Goal: Communication & Community: Share content

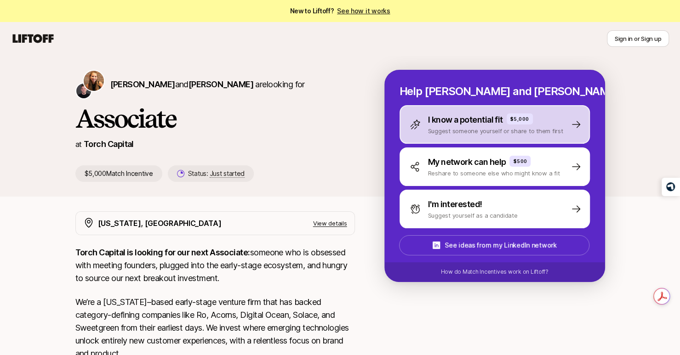
click at [547, 128] on p "Suggest someone yourself or share to them first" at bounding box center [495, 130] width 135 height 9
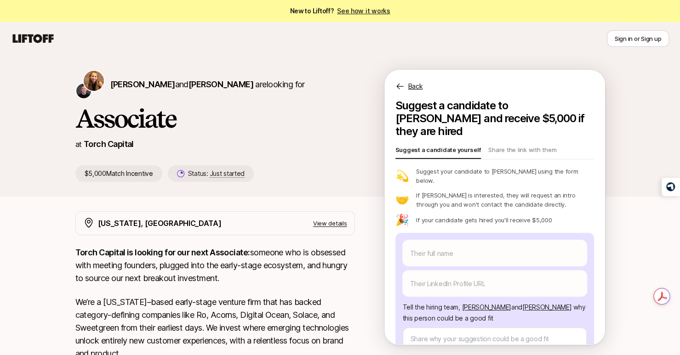
scroll to position [92, 0]
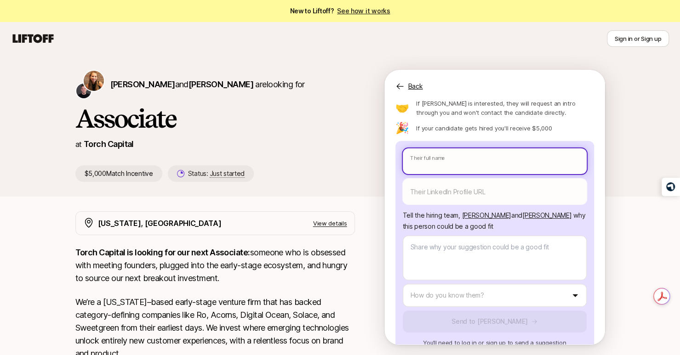
type textarea "x"
click at [461, 145] on body "New to Liftoff? See how it works Sign in or Sign up Sign in or Sign up [PERSON_…" at bounding box center [340, 177] width 680 height 355
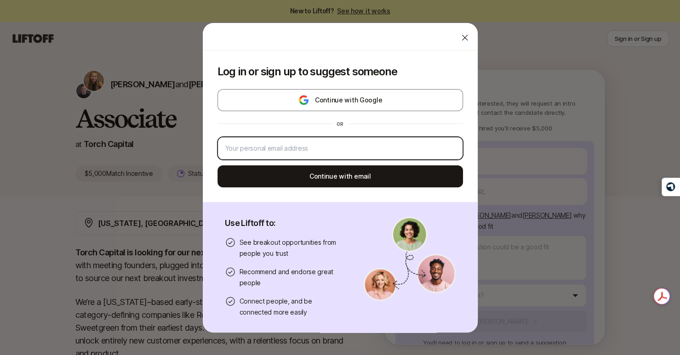
click at [374, 151] on input "email" at bounding box center [340, 148] width 230 height 11
click at [349, 148] on input "email" at bounding box center [340, 148] width 230 height 11
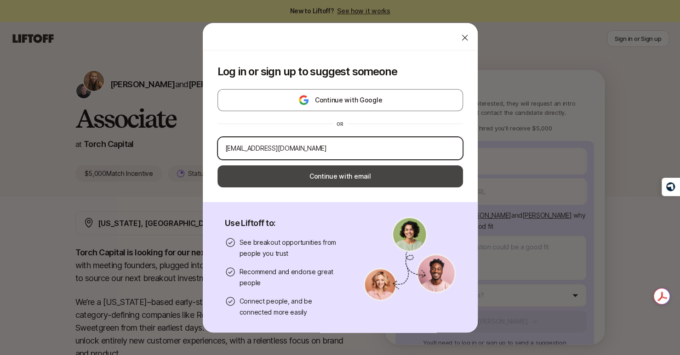
type input "[EMAIL_ADDRESS][DOMAIN_NAME]"
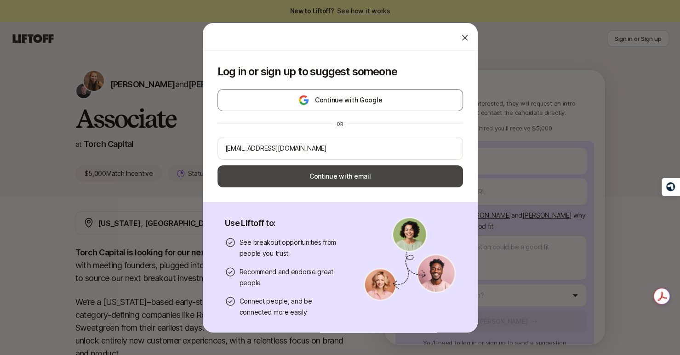
click at [346, 172] on button "Continue with email" at bounding box center [340, 177] width 246 height 22
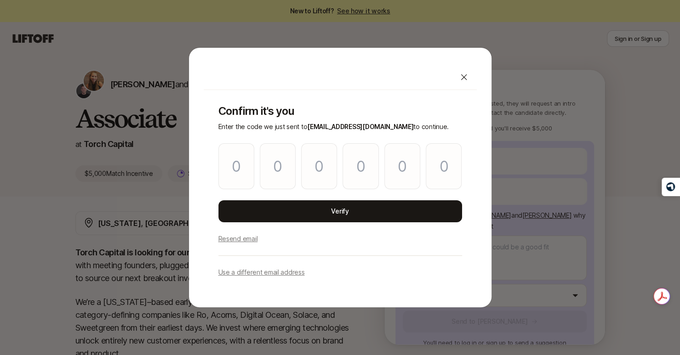
type input "3"
type input "9"
type input "4"
click at [407, 159] on input "5" at bounding box center [402, 166] width 36 height 46
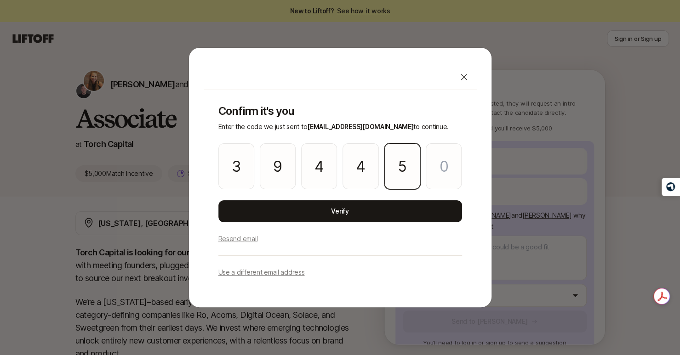
type input "6"
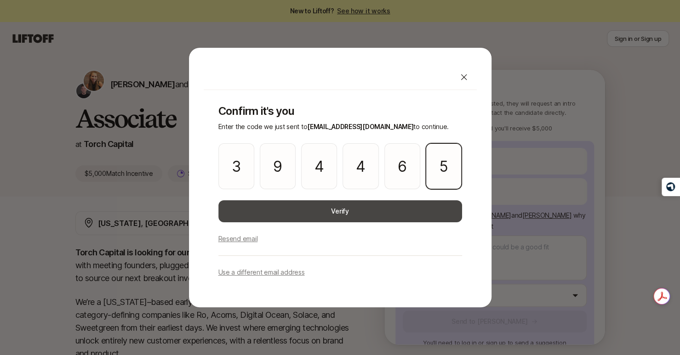
type input "5"
click at [377, 214] on button "Verify" at bounding box center [340, 211] width 244 height 22
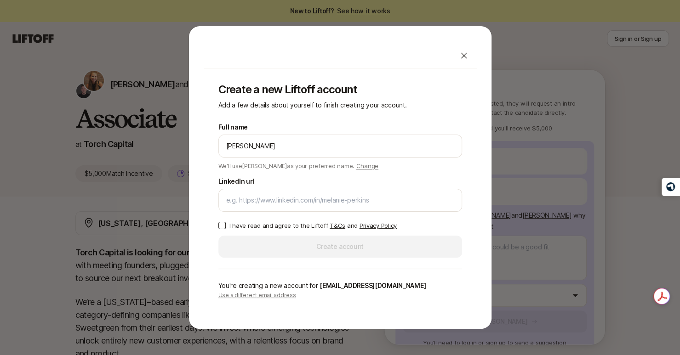
type input "[PERSON_NAME]"
click at [379, 182] on div "LinkedIn url" at bounding box center [340, 194] width 244 height 36
click at [220, 227] on button "I have read and agree to the Liftoff T&Cs and Privacy Policy" at bounding box center [221, 225] width 7 height 7
type textarea "x"
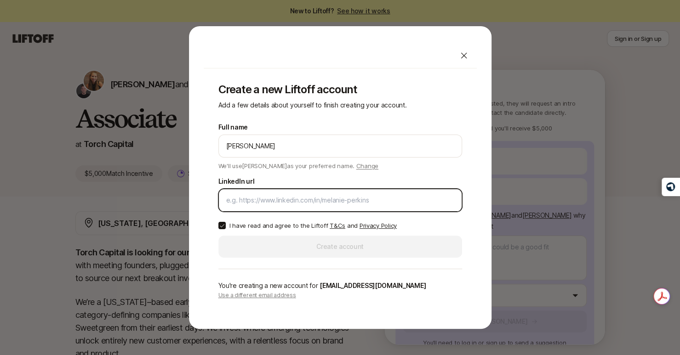
click at [265, 203] on input "LinkedIn url" at bounding box center [340, 200] width 228 height 11
paste input "[URL][DOMAIN_NAME]"
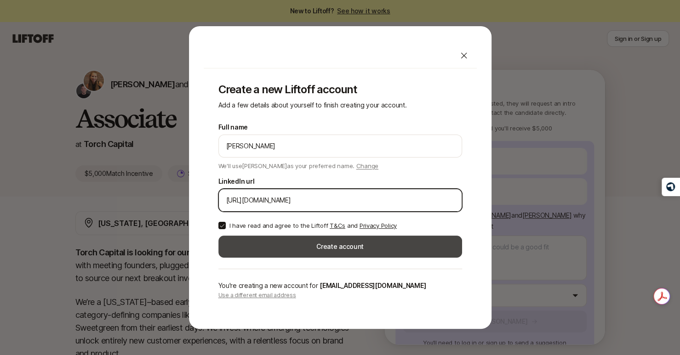
type input "[URL][DOMAIN_NAME]"
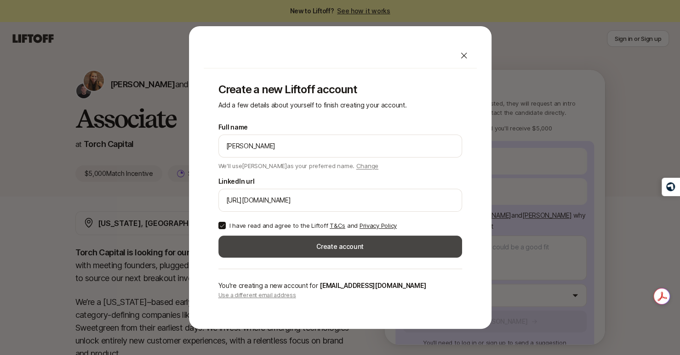
click at [305, 240] on button "Create account" at bounding box center [340, 247] width 244 height 22
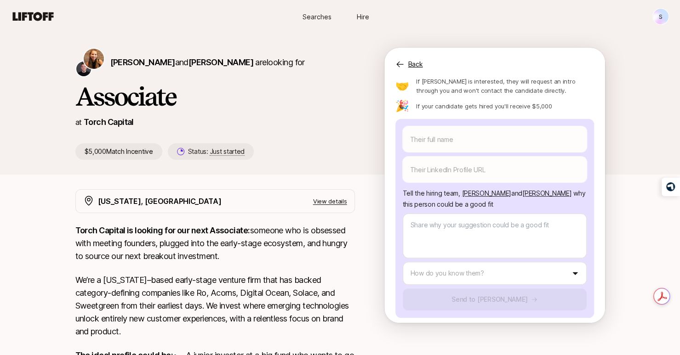
scroll to position [78, 0]
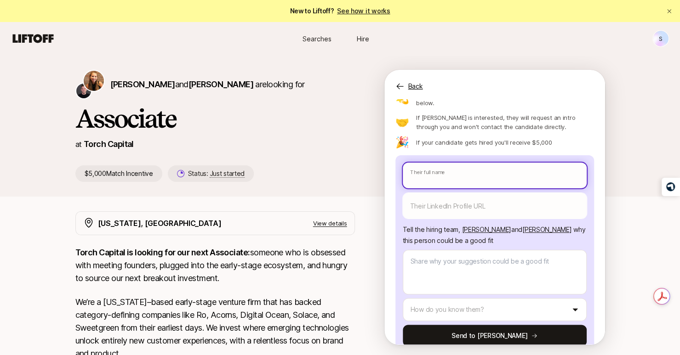
click at [442, 163] on input "text" at bounding box center [495, 176] width 184 height 26
type textarea "x"
type input "M"
type textarea "x"
type input "Mi"
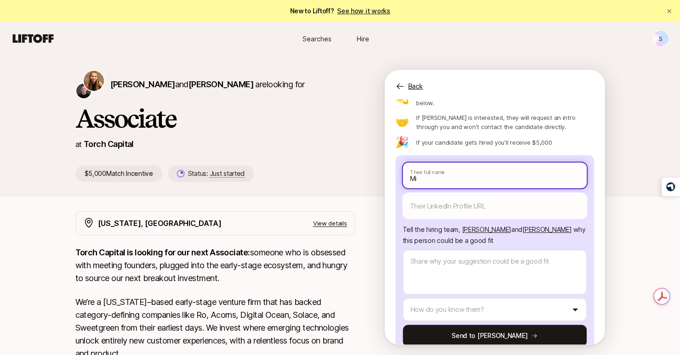
type textarea "x"
type input "Mic"
type textarea "x"
type input "Mich"
type textarea "x"
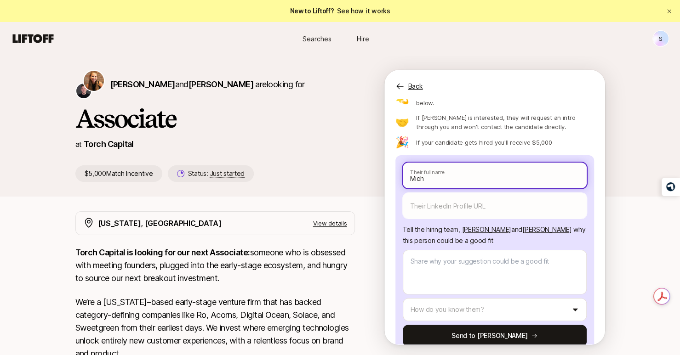
type input "Micha"
type textarea "x"
type input "Michae"
type textarea "x"
type input "[PERSON_NAME]"
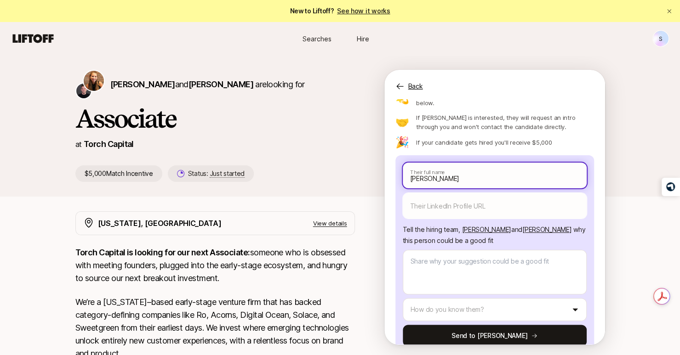
type textarea "x"
type input "[PERSON_NAME]"
type textarea "x"
type input "[PERSON_NAME]"
type textarea "x"
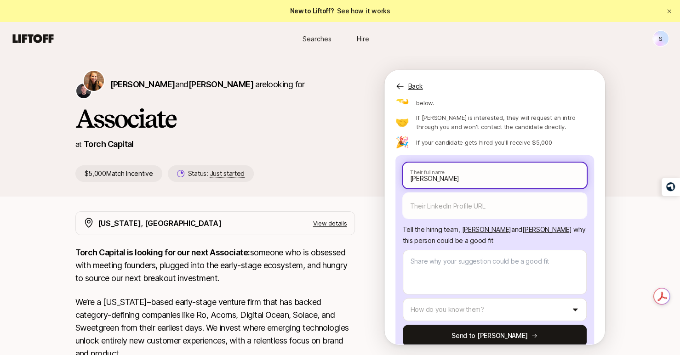
type input "[PERSON_NAME]"
type textarea "x"
type input "[PERSON_NAME]"
type textarea "x"
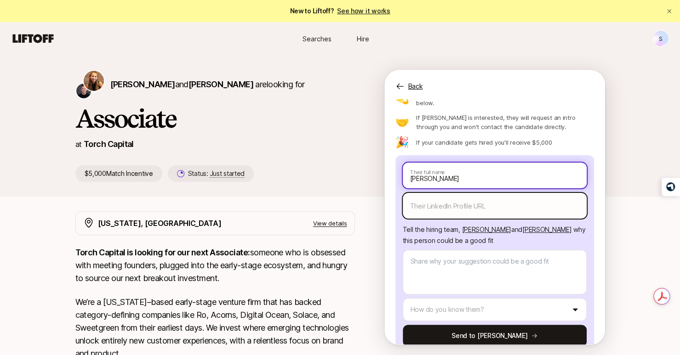
type input "[PERSON_NAME]"
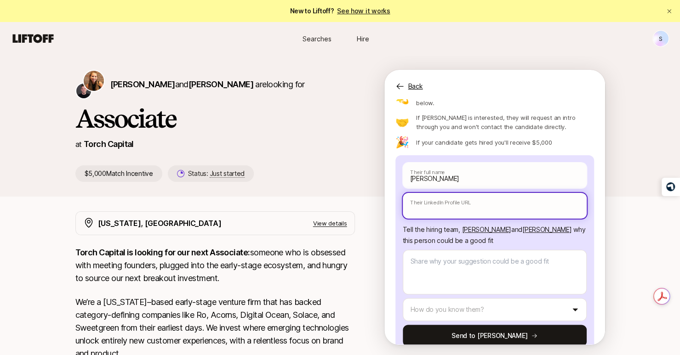
click at [438, 194] on input "text" at bounding box center [495, 206] width 184 height 26
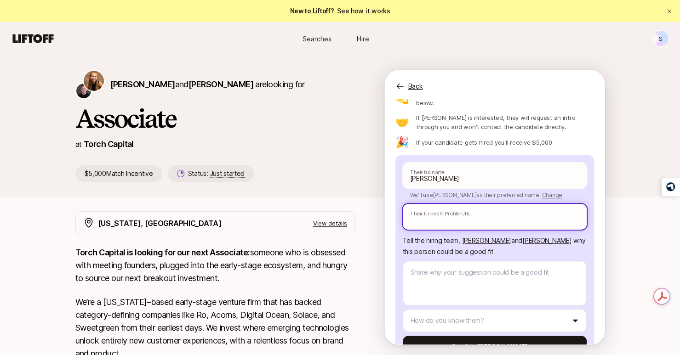
paste input "[URL][DOMAIN_NAME][PERSON_NAME]"
type textarea "x"
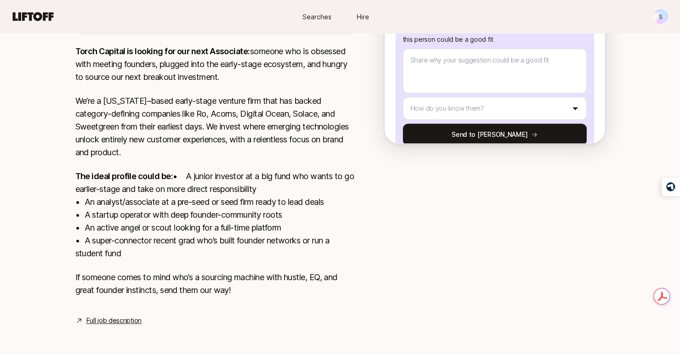
scroll to position [202, 0]
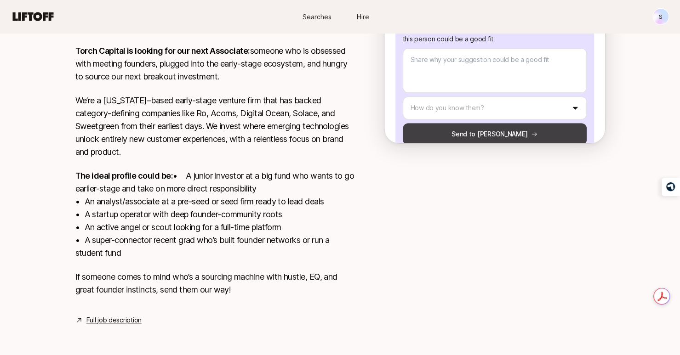
type input "[URL][DOMAIN_NAME][PERSON_NAME]"
click at [462, 123] on button "Send to [PERSON_NAME]" at bounding box center [495, 134] width 184 height 22
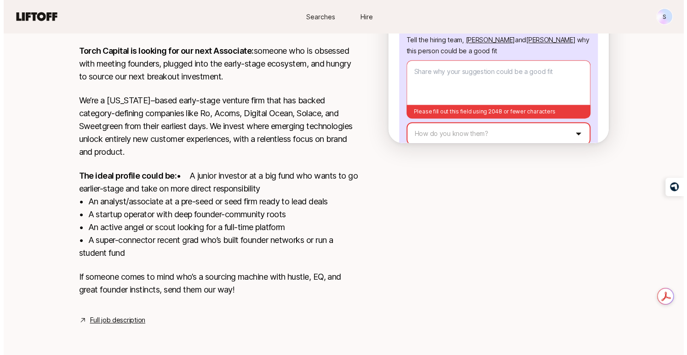
scroll to position [77, 0]
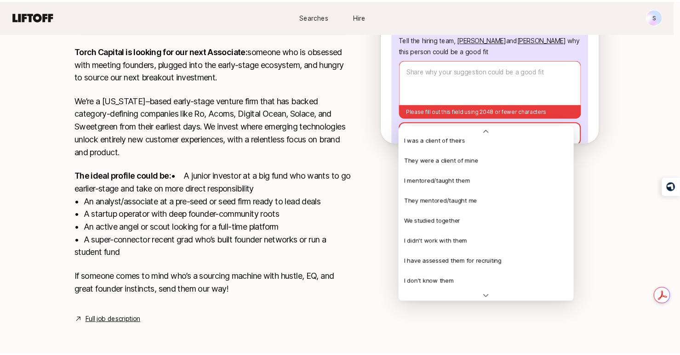
scroll to position [151, 0]
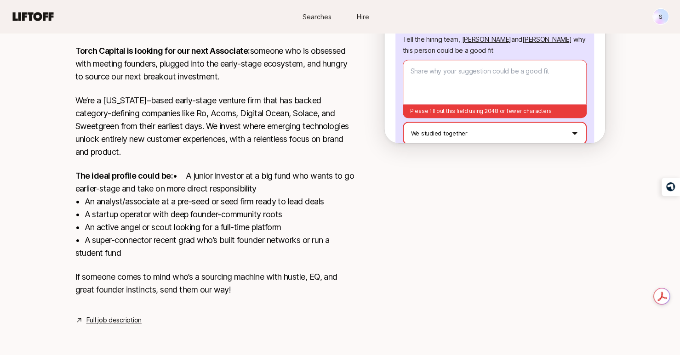
click at [494, 149] on button "Send to [PERSON_NAME]" at bounding box center [495, 160] width 184 height 22
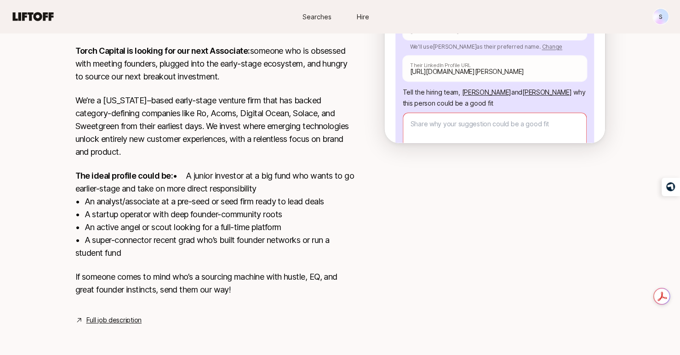
scroll to position [214, 0]
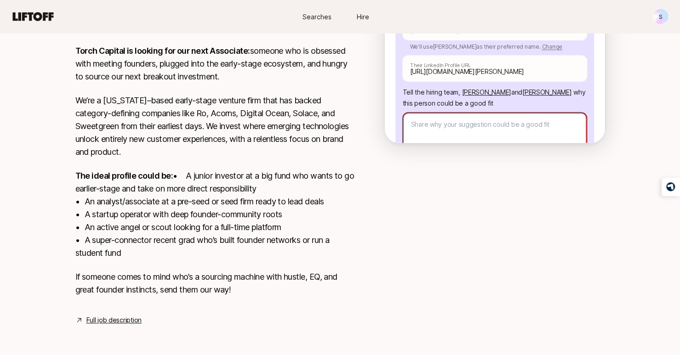
click at [444, 113] on textarea at bounding box center [495, 135] width 184 height 45
type textarea "x"
type textarea "ope"
type textarea "x"
type textarea "oper"
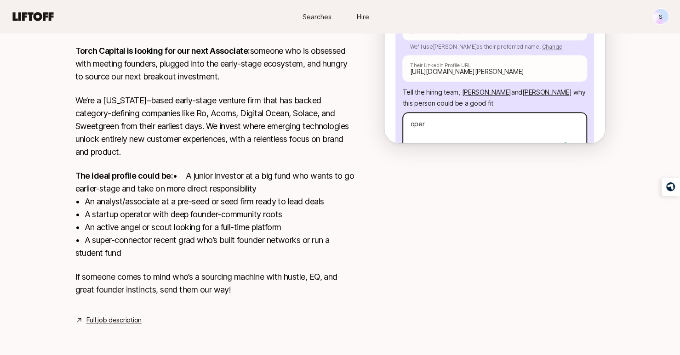
type textarea "x"
type textarea "opert"
type textarea "x"
type textarea "oper"
type textarea "x"
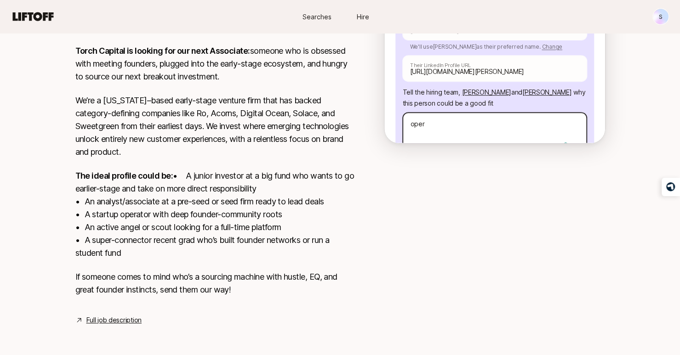
type textarea "opera"
type textarea "x"
type textarea "operat"
type textarea "x"
type textarea "operati"
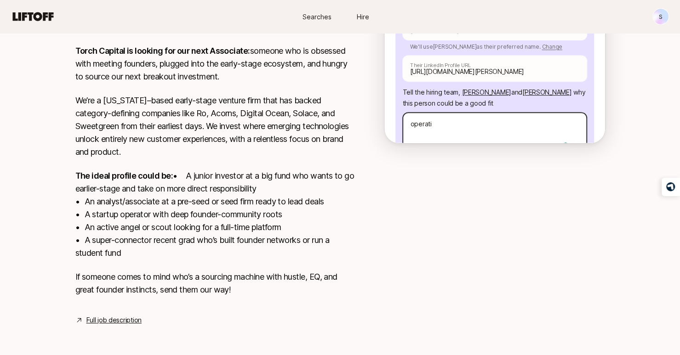
type textarea "x"
type textarea "operatin"
type textarea "x"
type textarea "operating"
type textarea "x"
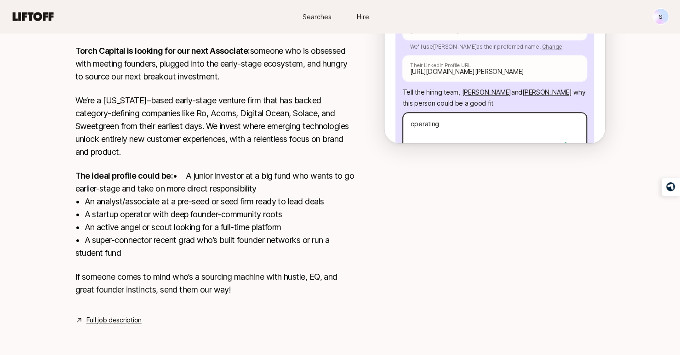
type textarea "operating"
type textarea "x"
type textarea "operating +"
type textarea "x"
type textarea "operating +"
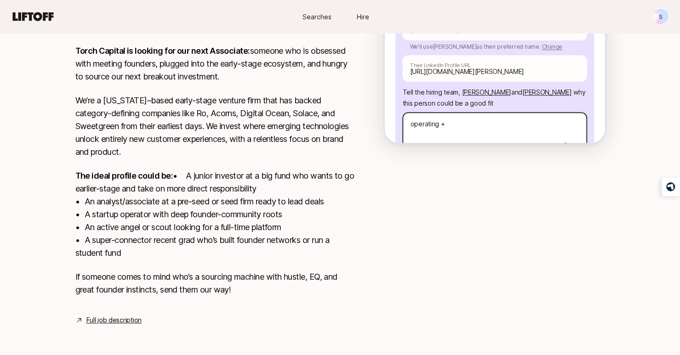
type textarea "x"
type textarea "operating + i"
type textarea "x"
type textarea "operating + inv"
type textarea "x"
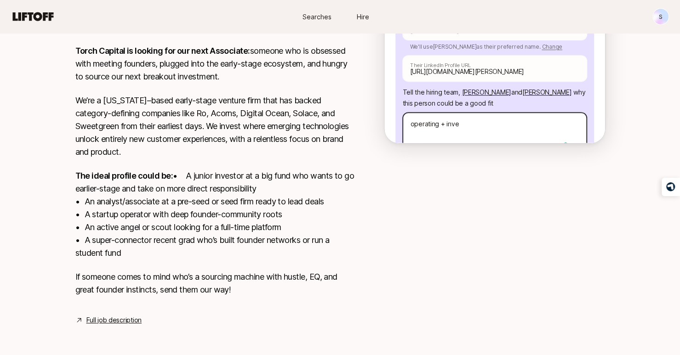
type textarea "operating + inves"
type textarea "x"
type textarea "operating + investi"
type textarea "x"
type textarea "operating + investing"
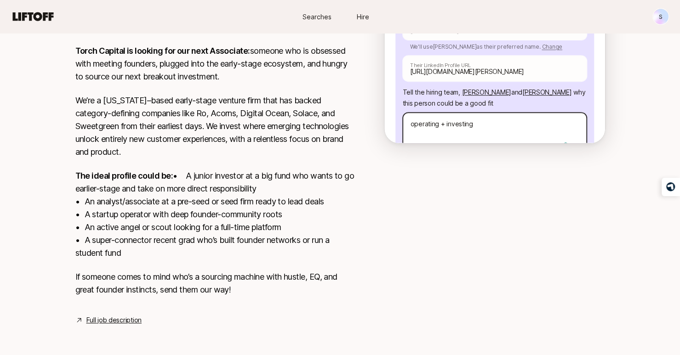
type textarea "x"
type textarea "operating + investing"
type textarea "x"
type textarea "operating + investing e"
type textarea "x"
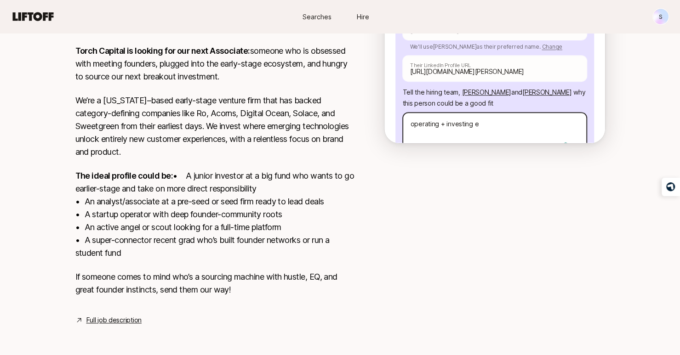
type textarea "operating + investing ex"
type textarea "x"
type textarea "operating + investing exp"
type textarea "x"
type textarea "operating + investing exper"
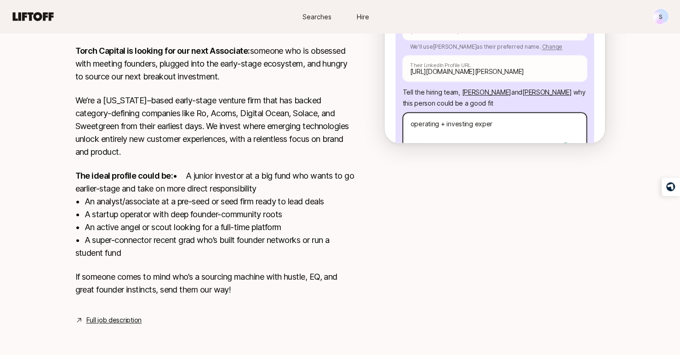
type textarea "x"
type textarea "operating + investing experi"
type textarea "x"
type textarea "operating + investing experie"
type textarea "x"
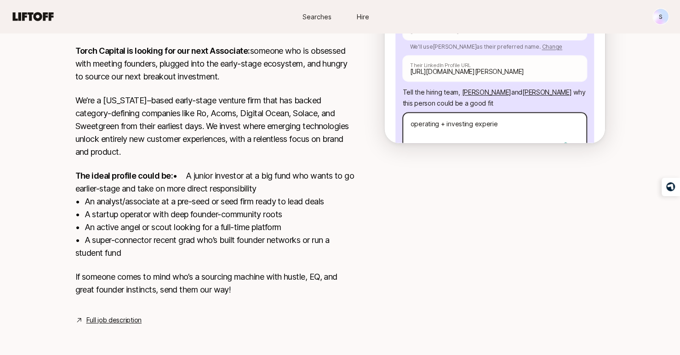
type textarea "operating + investing experien"
type textarea "x"
type textarea "operating + investing experienc"
type textarea "x"
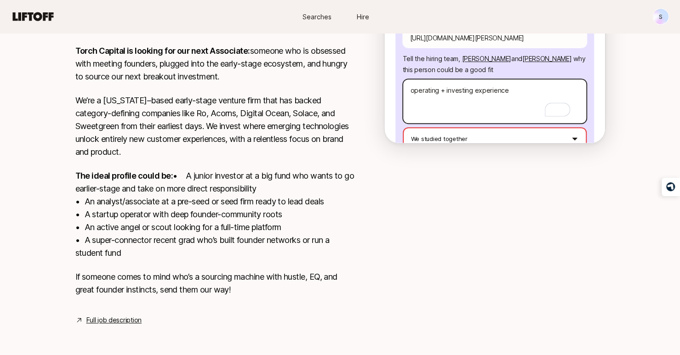
type textarea "operating + investing experience"
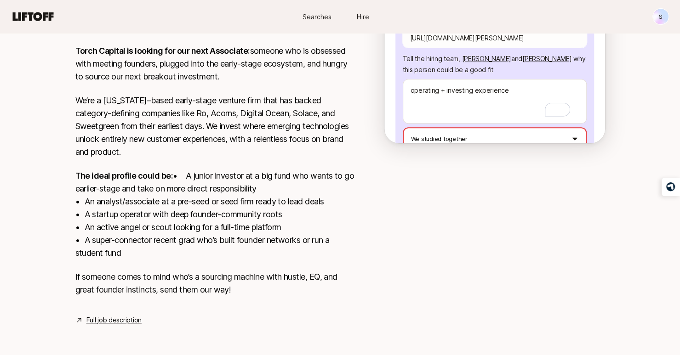
click at [446, 154] on button "Send to [PERSON_NAME]" at bounding box center [495, 165] width 184 height 22
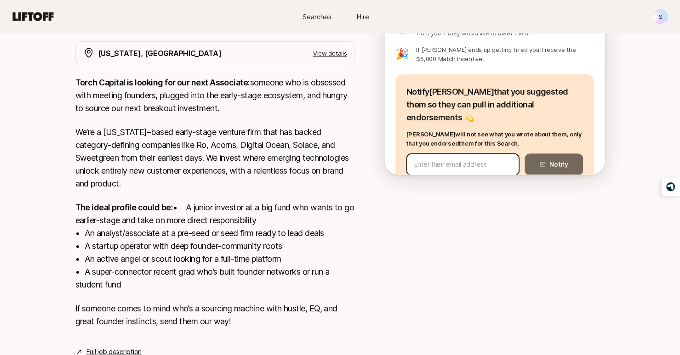
scroll to position [43, 0]
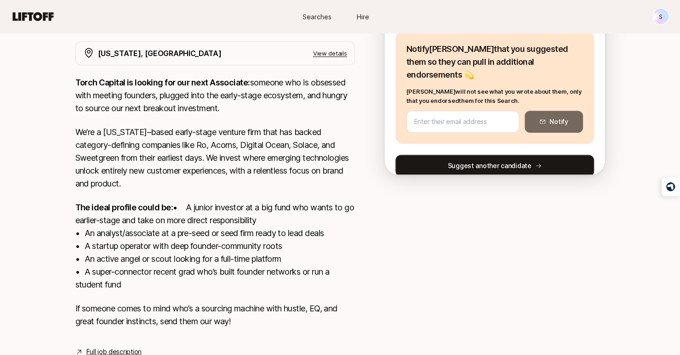
click at [499, 155] on button "Suggest another candidate" at bounding box center [494, 166] width 199 height 22
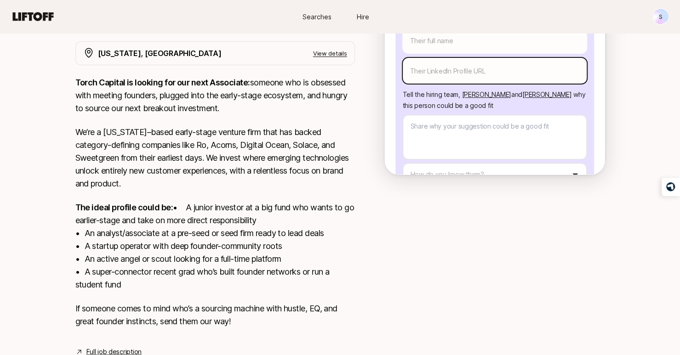
scroll to position [0, 0]
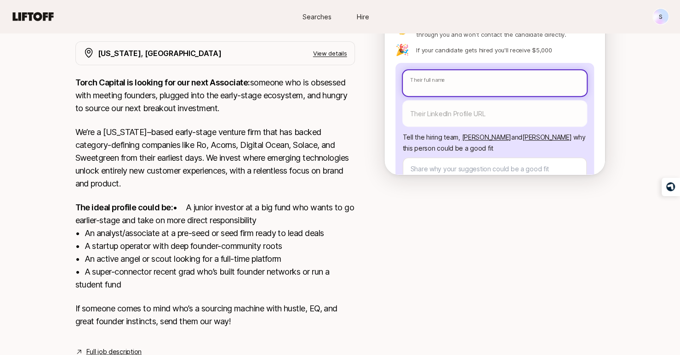
click at [465, 70] on input "text" at bounding box center [495, 83] width 184 height 26
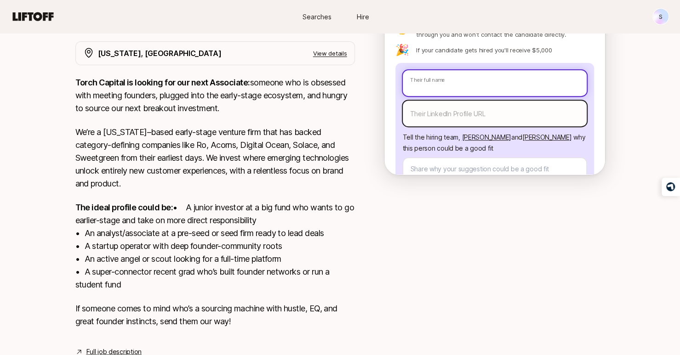
type textarea "x"
type input "I"
type textarea "x"
type input "Is"
type textarea "x"
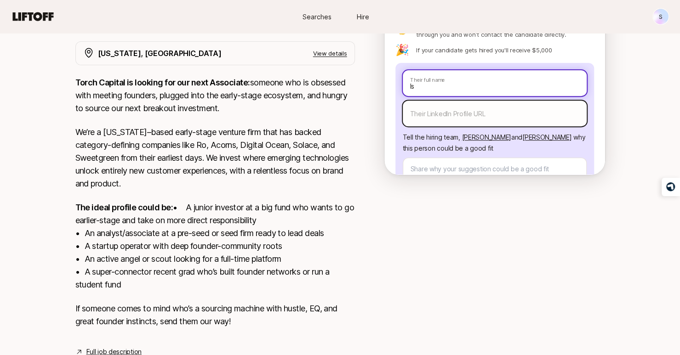
type input "Isa"
type textarea "x"
type input "Isab"
type textarea "x"
type input "Isabe"
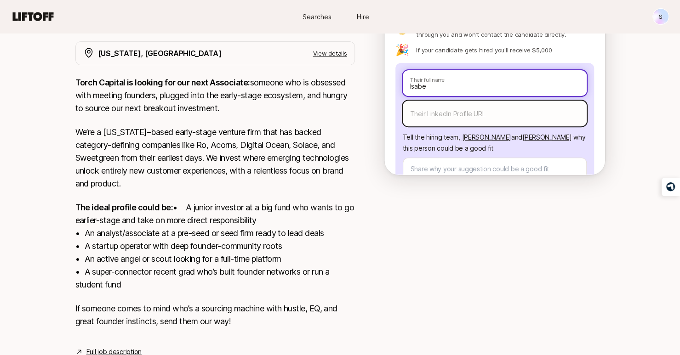
type textarea "x"
type input "[PERSON_NAME]"
type textarea "x"
type input "[PERSON_NAME]"
type textarea "x"
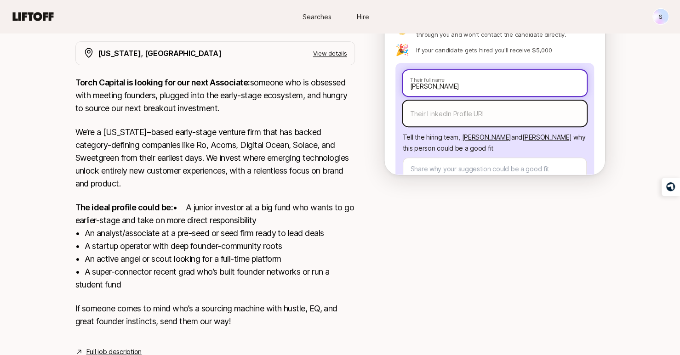
type input "[PERSON_NAME]"
type textarea "x"
type input "[PERSON_NAME]"
type textarea "x"
type input "[PERSON_NAME]"
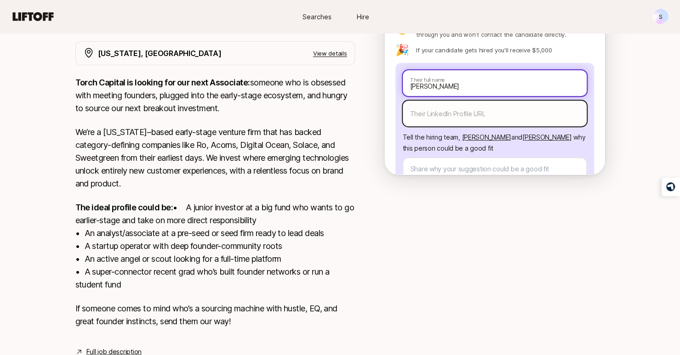
type textarea "x"
type input "[PERSON_NAME]"
type textarea "x"
type input "[PERSON_NAME] [PERSON_NAME]"
type textarea "x"
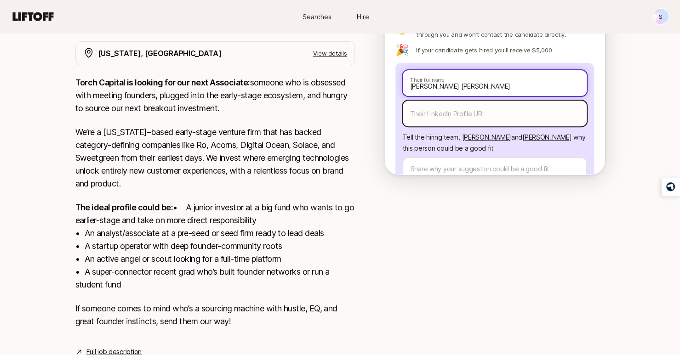
type input "[PERSON_NAME]"
type textarea "x"
type input "[PERSON_NAME]"
type textarea "x"
type input "[PERSON_NAME]"
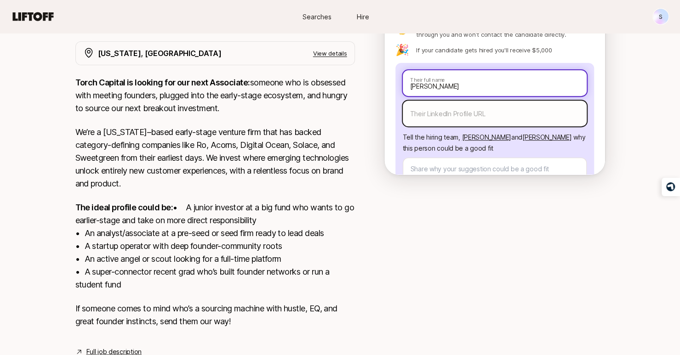
type textarea "x"
type input "[PERSON_NAME]"
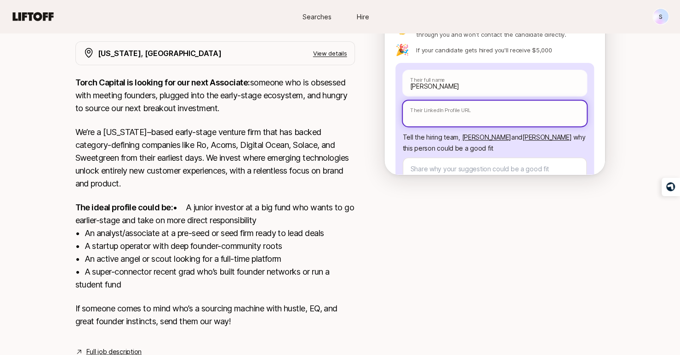
click at [466, 101] on input "text" at bounding box center [495, 114] width 184 height 26
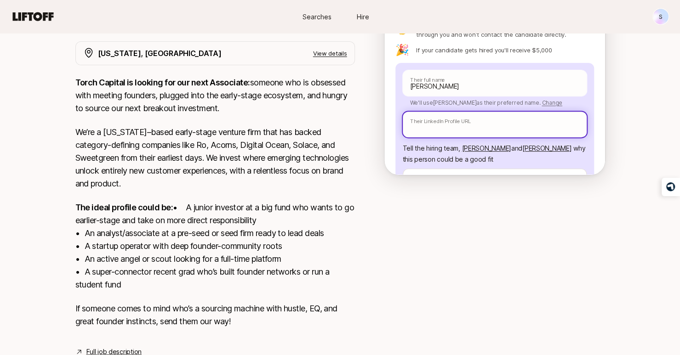
paste input "[URL][DOMAIN_NAME][PERSON_NAME]"
type textarea "x"
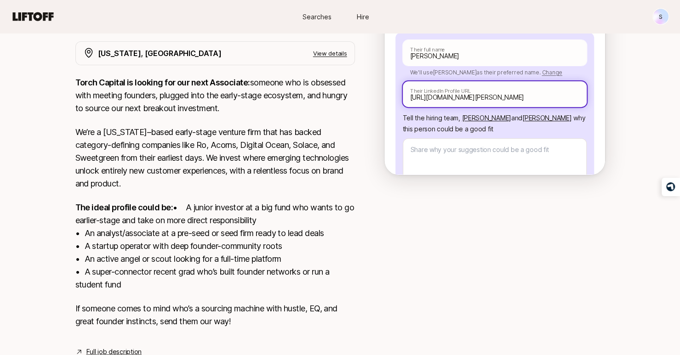
scroll to position [32, 0]
type input "[URL][DOMAIN_NAME][PERSON_NAME]"
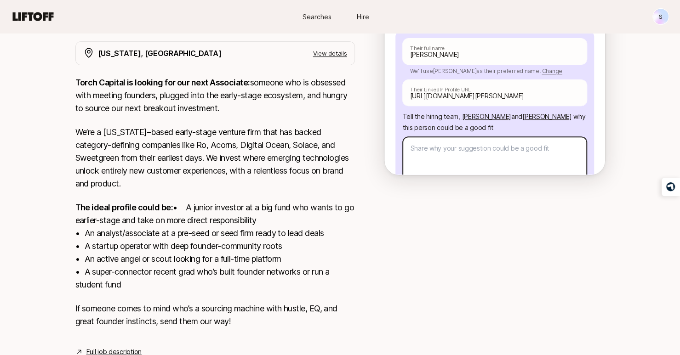
click at [460, 144] on textarea at bounding box center [495, 159] width 184 height 45
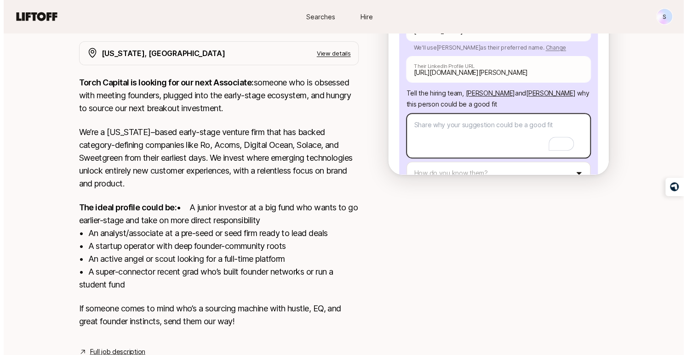
scroll to position [56, 0]
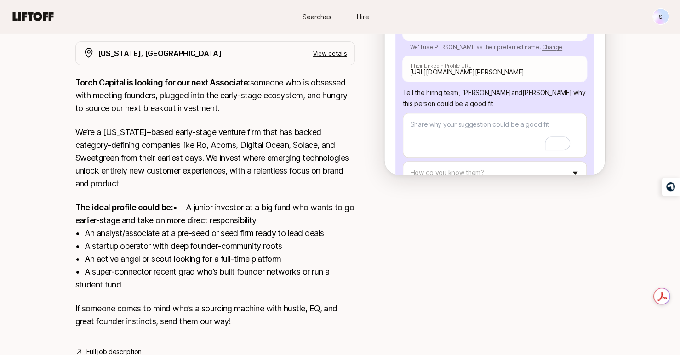
click at [263, 256] on p "The ideal profile could be: • A junior investor at a big fund who wants to go e…" at bounding box center [215, 246] width 280 height 90
click at [220, 260] on p "The ideal profile could be: • A junior investor at a big fund who wants to go e…" at bounding box center [215, 246] width 280 height 90
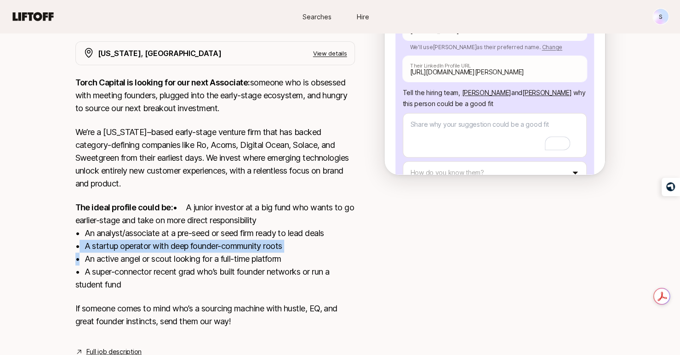
click at [220, 260] on p "The ideal profile could be: • A junior investor at a big fund who wants to go e…" at bounding box center [215, 246] width 280 height 90
copy p "• A startup operator with deep founder-community roots"
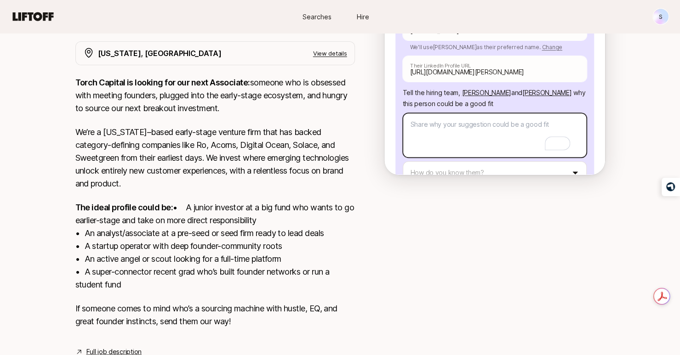
click at [446, 118] on textarea "To enrich screen reader interactions, please activate Accessibility in Grammarl…" at bounding box center [495, 135] width 184 height 45
paste textarea "• A startup operator with deep founder-community roots"
type textarea "x"
type textarea "• A startup operator with deep founder-community roots"
click at [414, 113] on textarea "• A startup operator with deep founder-community roots" at bounding box center [495, 135] width 184 height 45
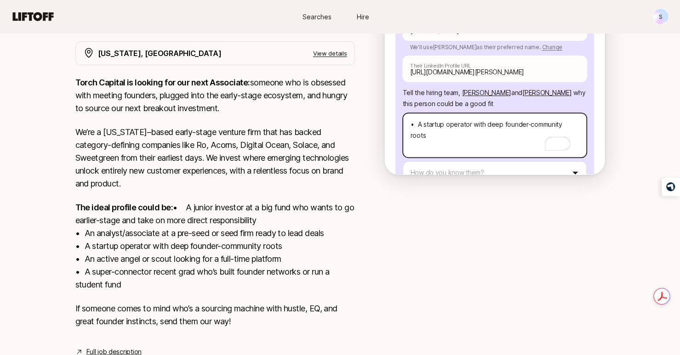
type textarea "x"
type textarea "A startup operator with deep founder-community roots"
click at [417, 113] on textarea "A startup operator with deep founder-community roots" at bounding box center [495, 135] width 184 height 45
type textarea "x"
type textarea "A startup operator with deep founder-community roots"
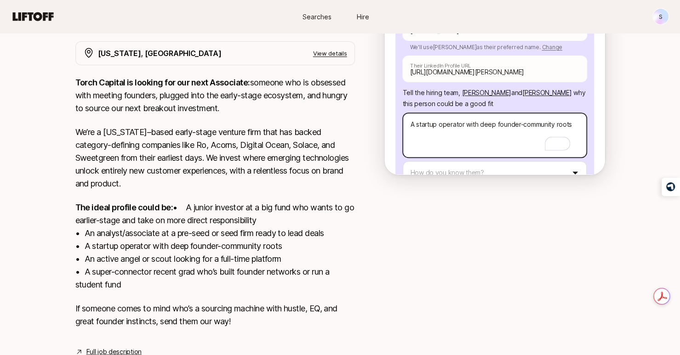
click at [573, 113] on textarea "A startup operator with deep founder-community roots" at bounding box center [495, 135] width 184 height 45
type textarea "x"
type textarea "A startup operator with deep founder-community roots"
type textarea "x"
type textarea "A startup operator with deep founder-community roots a"
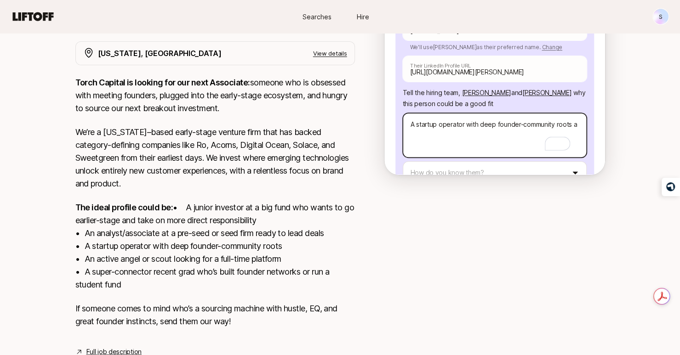
type textarea "x"
type textarea "A startup operator with deep founder-community roots an"
type textarea "x"
type textarea "A startup operator with deep founder-community roots and"
type textarea "x"
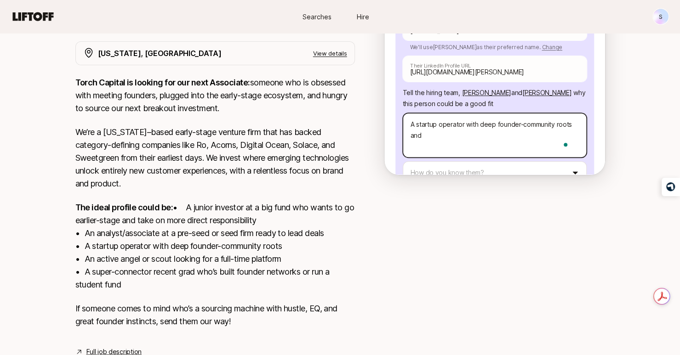
type textarea "A startup operator with deep founder-community roots and"
type textarea "x"
type textarea "A startup operator with deep founder-community roots and c"
type textarea "x"
type textarea "A startup operator with deep founder-community roots and co"
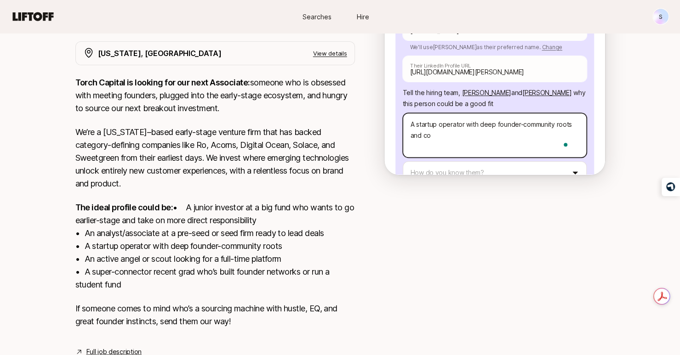
type textarea "x"
type textarea "A startup operator with deep founder-community roots and con"
type textarea "x"
type textarea "A startup operator with deep founder-community roots and conn"
type textarea "x"
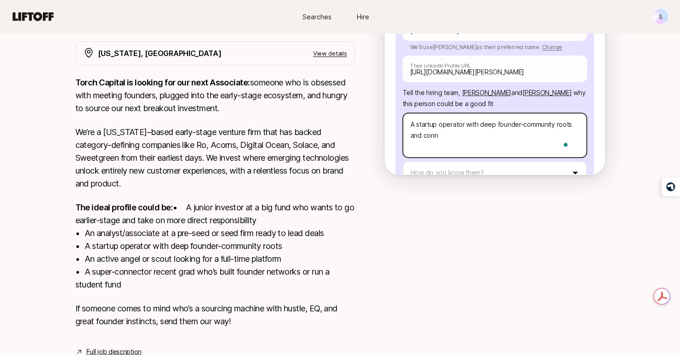
type textarea "A startup operator with deep founder-community roots and conne"
type textarea "x"
type textarea "A startup operator with deep founder-community roots and connev"
type textarea "x"
type textarea "A startup operator with deep founder-community roots and connevt"
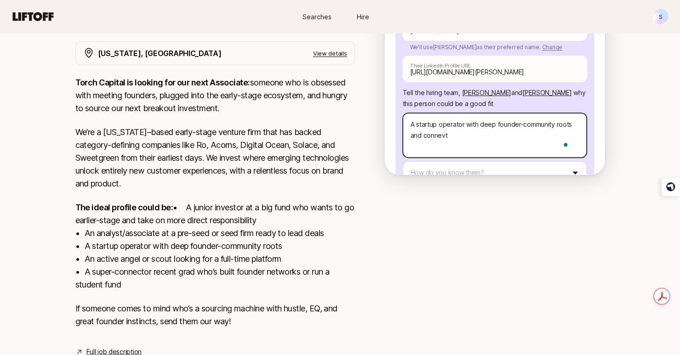
type textarea "x"
type textarea "A startup operator with deep founder-community roots and connevti"
type textarea "x"
type textarea "A startup operator with deep founder-community roots and connevtiv"
type textarea "x"
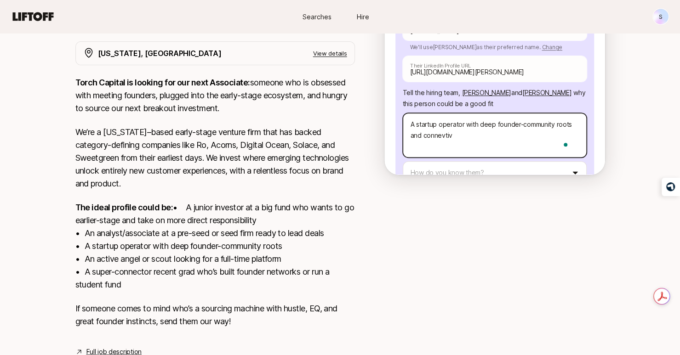
type textarea "A startup operator with deep founder-community roots and connevtivi"
type textarea "x"
type textarea "A startup operator with deep founder-community roots and connevtiv"
type textarea "x"
type textarea "A startup operator with deep founder-community roots and connevti"
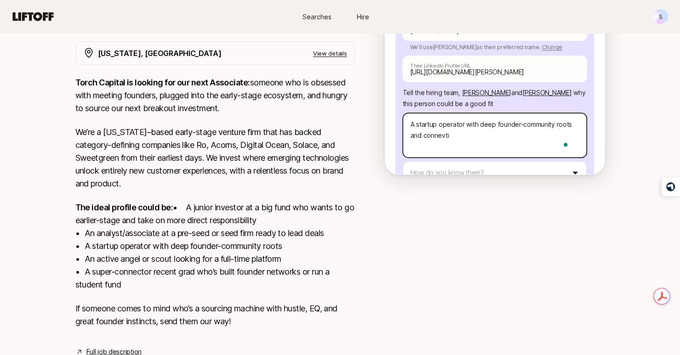
type textarea "x"
type textarea "A startup operator with deep founder-community roots and connevt"
type textarea "x"
type textarea "A startup operator with deep founder-community roots and connev"
type textarea "x"
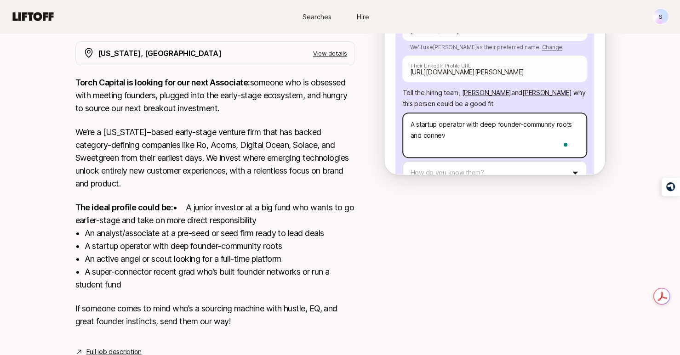
type textarea "A startup operator with deep founder-community roots and conne"
type textarea "x"
type textarea "A startup operator with deep founder-community roots and conn"
type textarea "x"
type textarea "A startup operator with deep founder-community roots and conne"
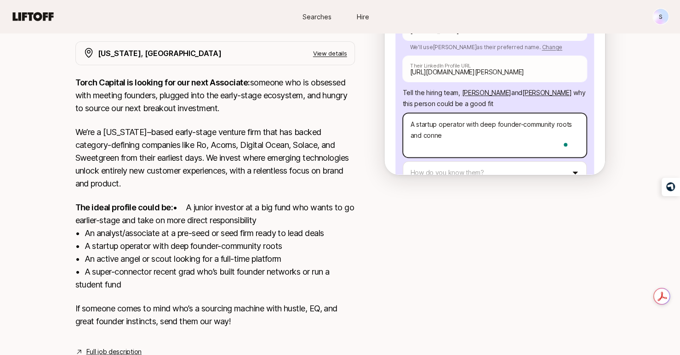
type textarea "x"
type textarea "A startup operator with deep founder-community roots and connec"
type textarea "x"
type textarea "A startup operator with deep founder-community roots and connect"
type textarea "x"
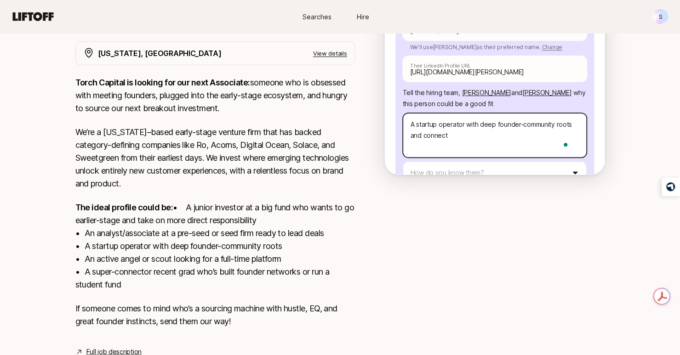
type textarea "A startup operator with deep founder-community roots and connecti"
type textarea "x"
type textarea "A startup operator with deep founder-community roots and connectiv"
type textarea "x"
type textarea "A startup operator with deep founder-community roots and connectivi"
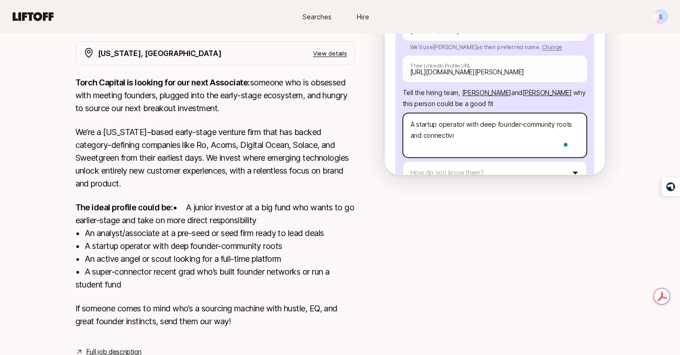
type textarea "x"
type textarea "A startup operator with deep founder-community roots and connectivit"
type textarea "x"
type textarea "A startup operator with deep founder-community roots and connectivity"
type textarea "x"
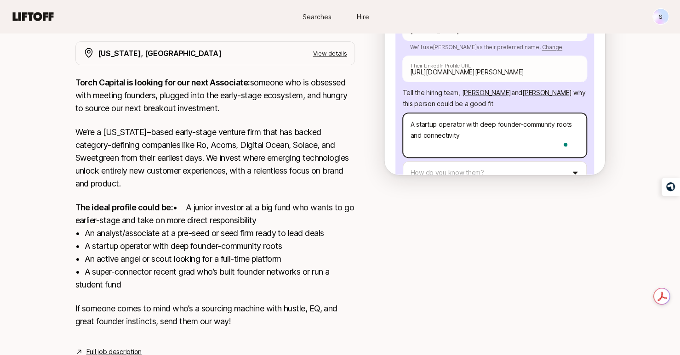
type textarea "A startup operator with deep founder-community roots and connectivity"
type textarea "x"
type textarea "A startup operator with deep founder-community roots and connectivity to"
type textarea "x"
type textarea "A startup operator with deep founder-community roots and connectivity to"
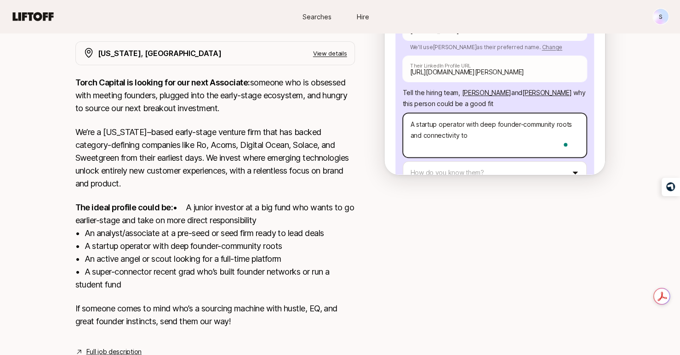
type textarea "x"
type textarea "A startup operator with deep founder-community roots and connectivity to th"
type textarea "x"
type textarea "A startup operator with deep founder-community roots and connectivity to the"
type textarea "x"
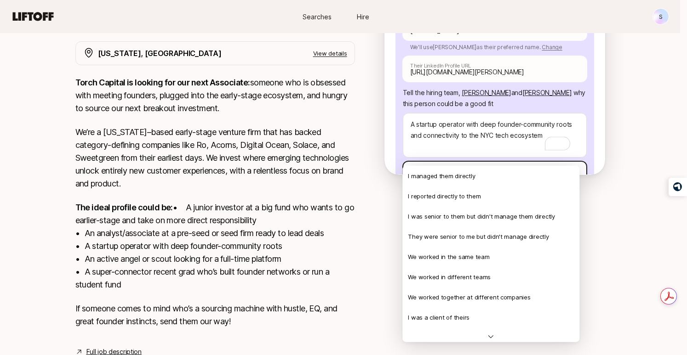
click at [513, 162] on html "New to Liftoff? See how it works S Searches Hire Searches Hire S [PERSON_NAME] …" at bounding box center [343, 7] width 687 height 355
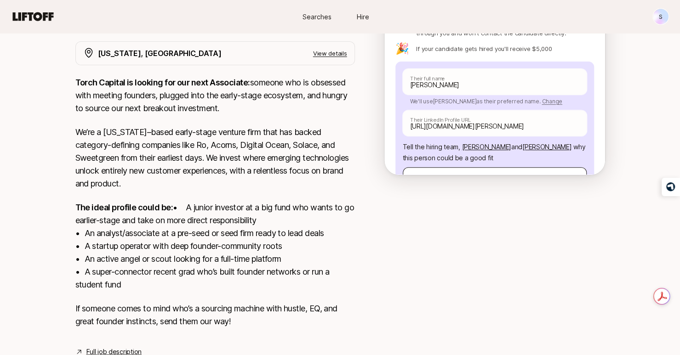
scroll to position [113, 0]
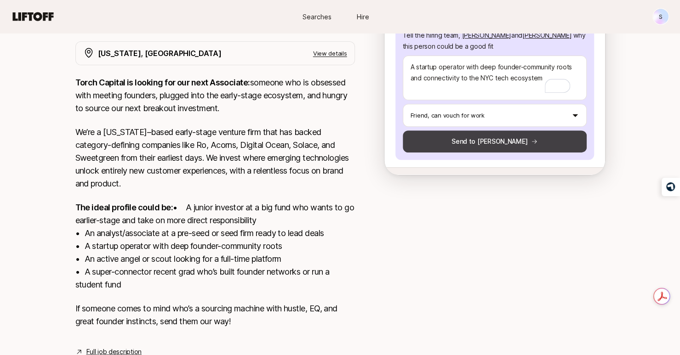
click at [534, 131] on button "Send to [PERSON_NAME]" at bounding box center [495, 142] width 184 height 22
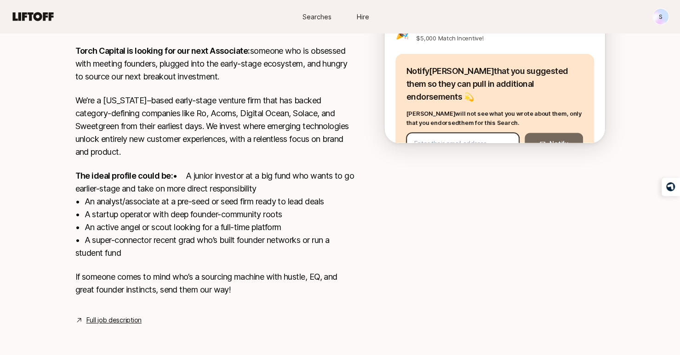
scroll to position [0, 0]
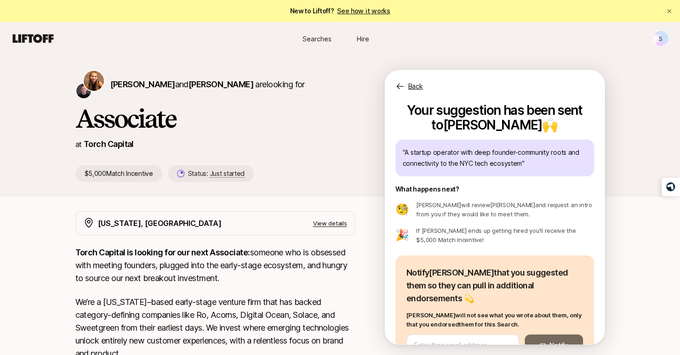
click at [320, 34] on span "Searches" at bounding box center [317, 39] width 29 height 10
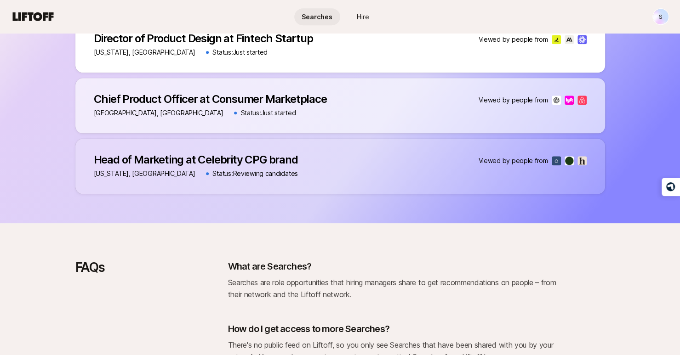
scroll to position [690, 0]
